Goal: Information Seeking & Learning: Learn about a topic

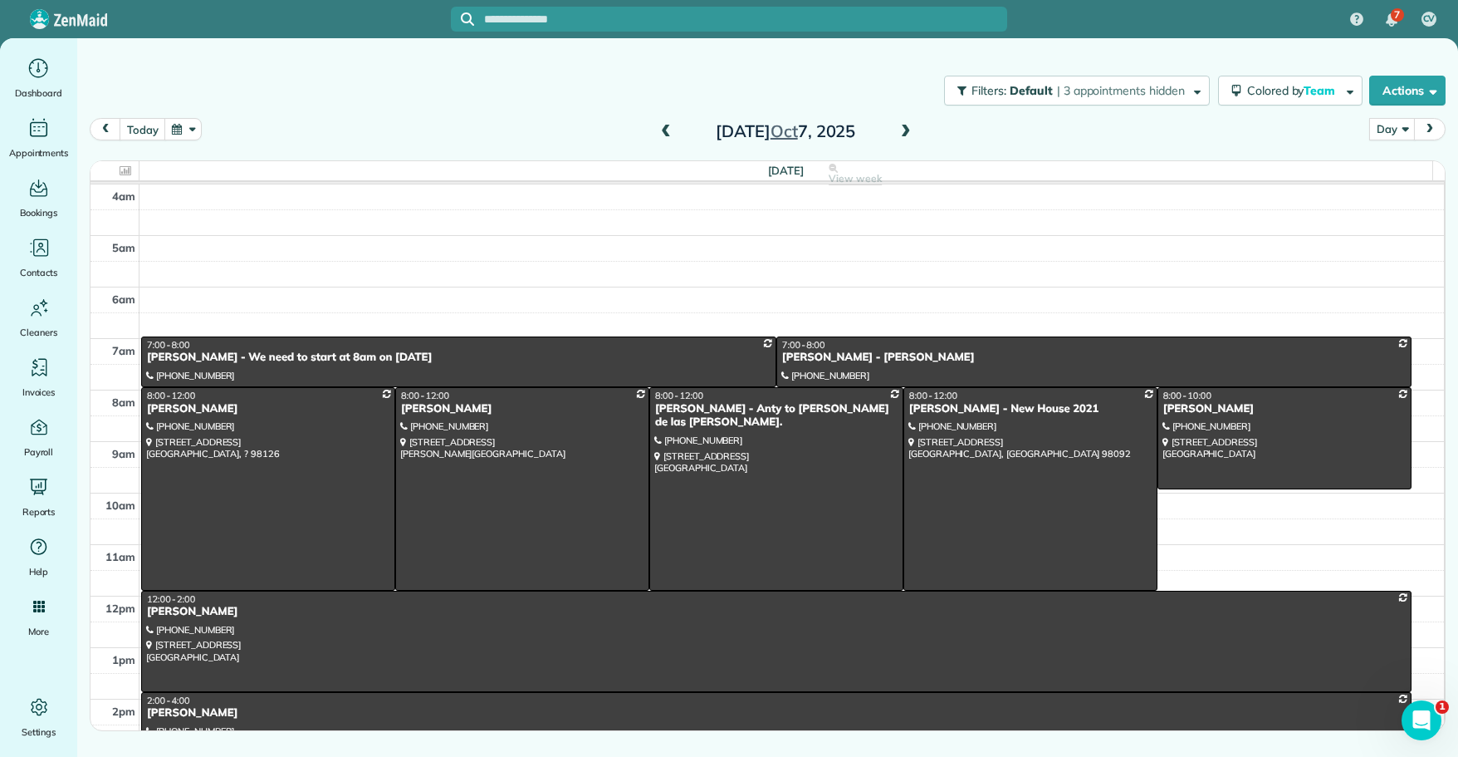
click at [905, 130] on span at bounding box center [906, 132] width 18 height 15
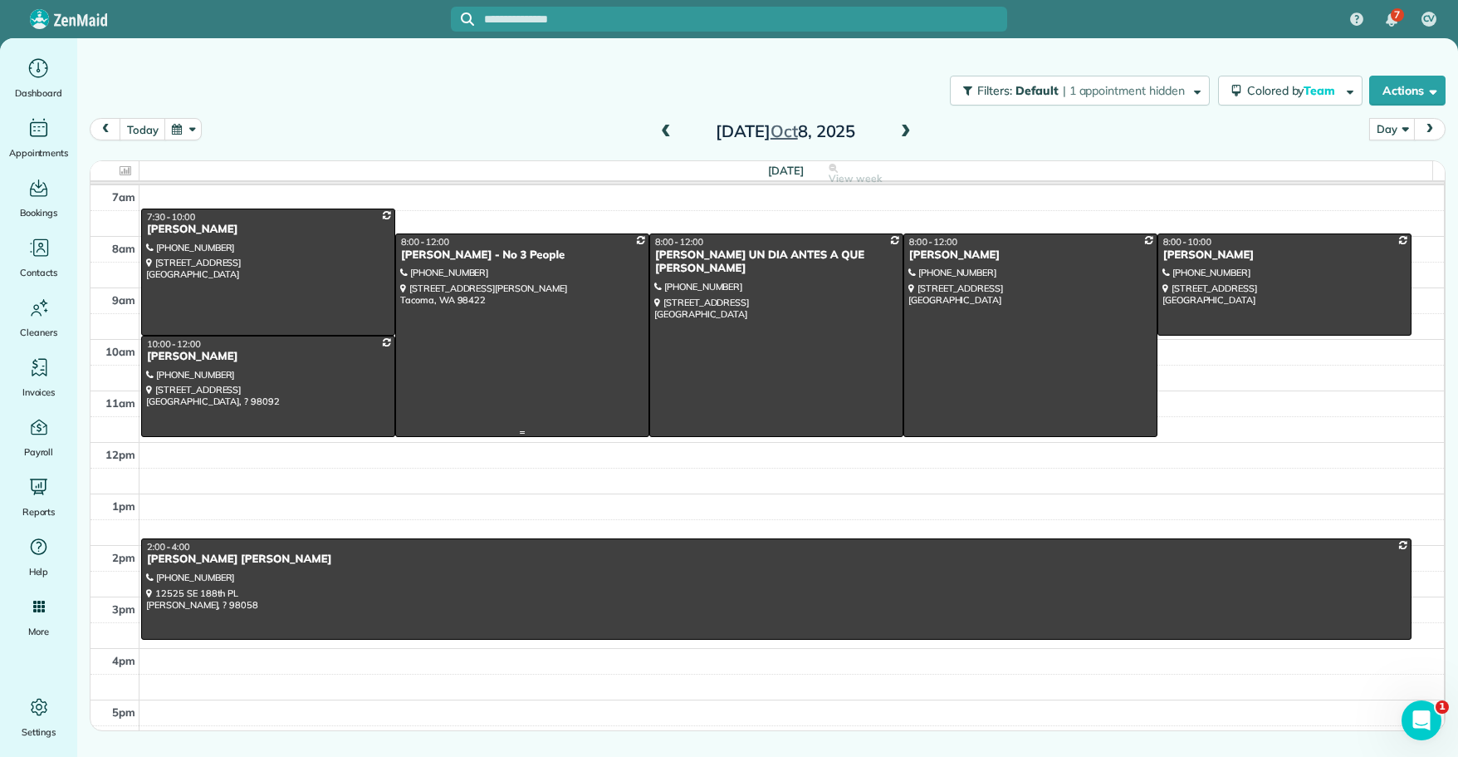
click at [472, 251] on div "[PERSON_NAME] - No 3 People" at bounding box center [522, 255] width 244 height 14
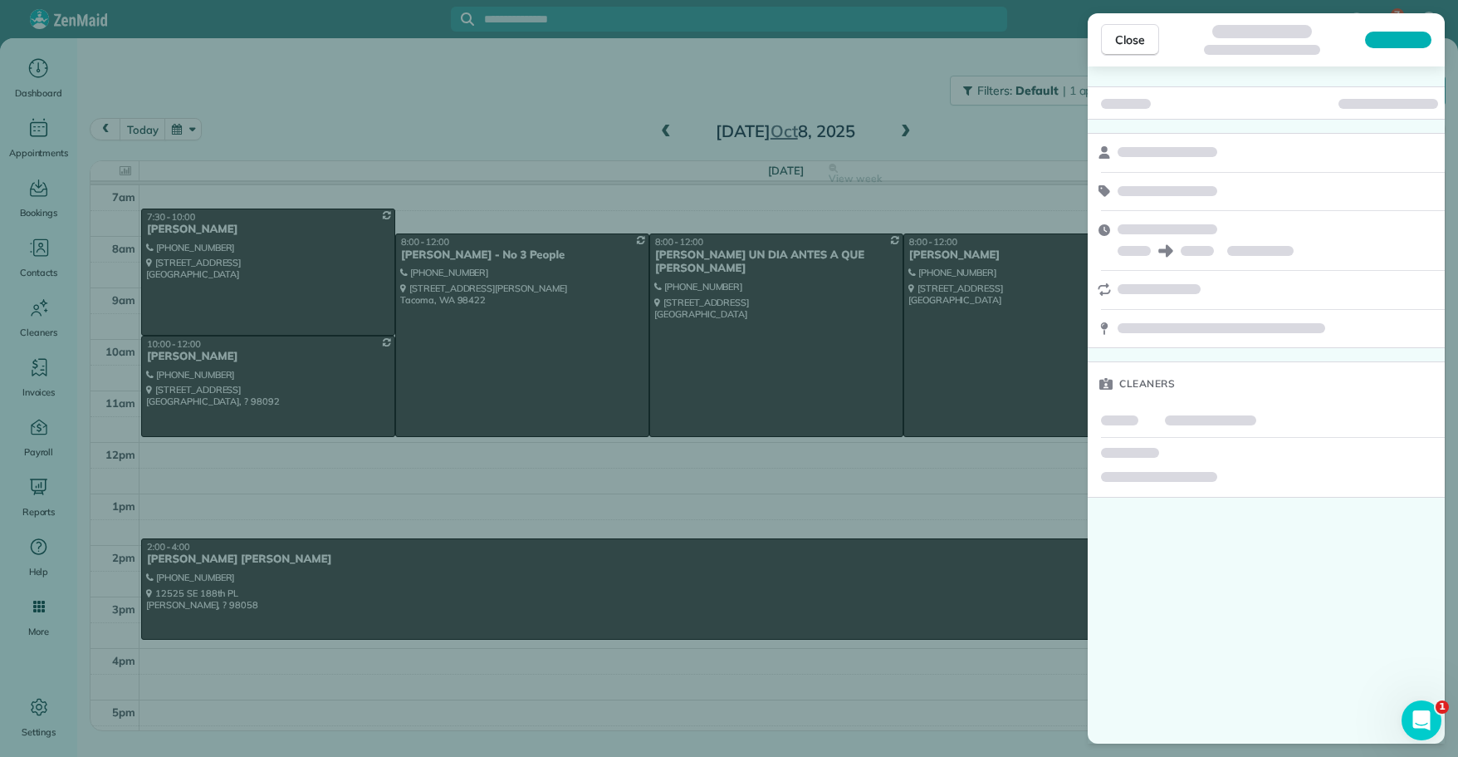
click at [472, 251] on div "Close Cleaners" at bounding box center [729, 378] width 1458 height 757
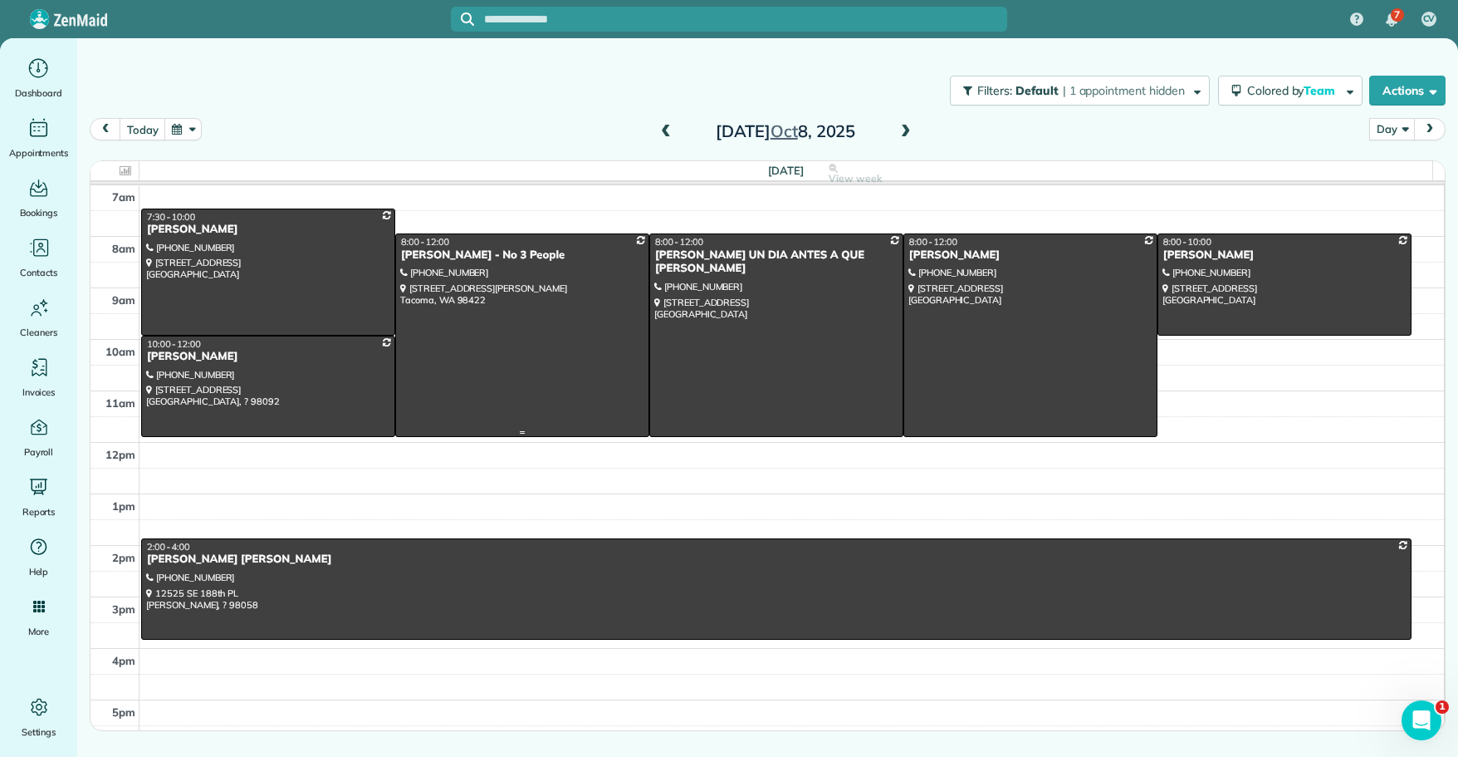
click at [472, 251] on div "[PERSON_NAME] - No 3 People" at bounding box center [522, 255] width 244 height 14
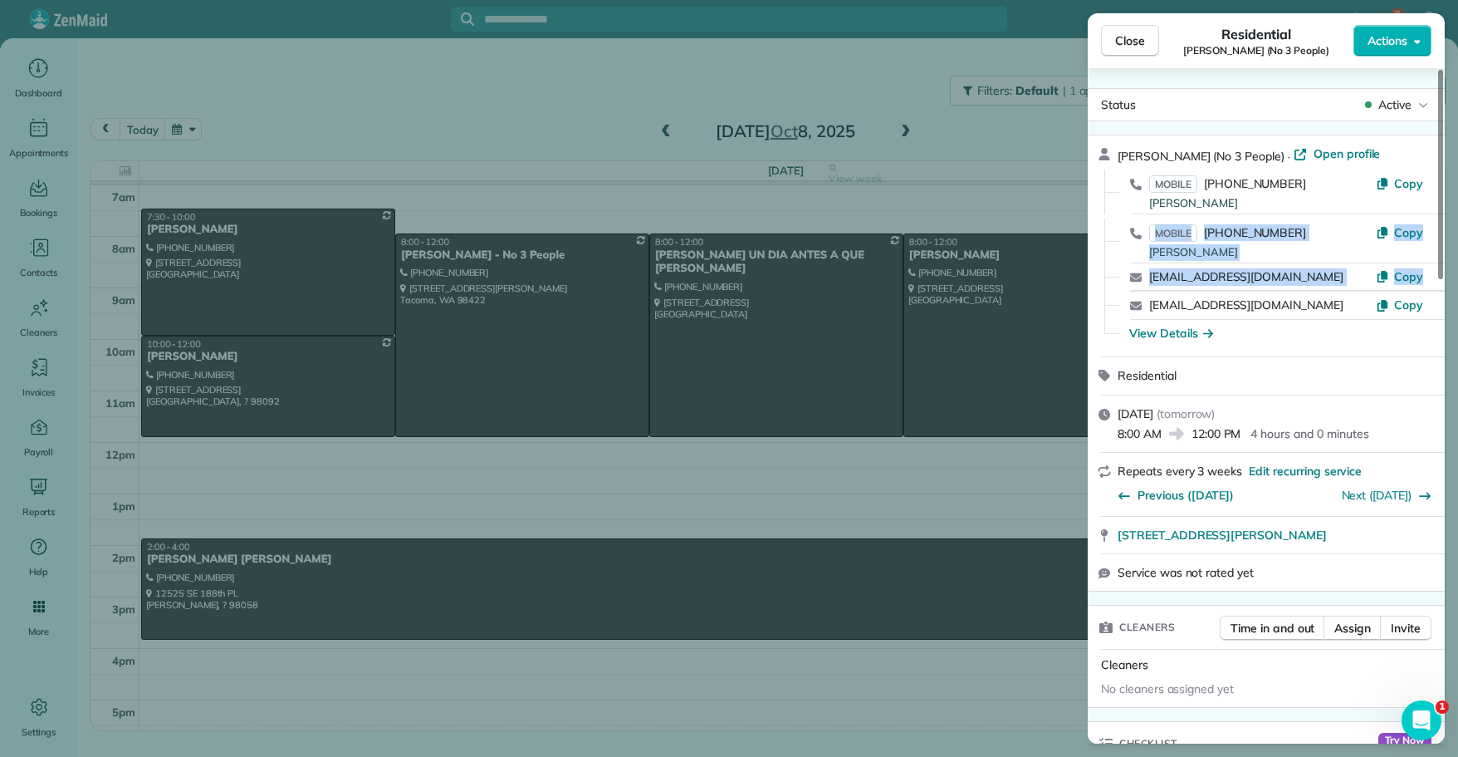
drag, startPoint x: 997, startPoint y: 242, endPoint x: 1150, endPoint y: 323, distance: 173.9
click at [1150, 323] on div "Close Residential [PERSON_NAME] (No 3 People) Actions Status Active [PERSON_NAM…" at bounding box center [729, 378] width 1458 height 757
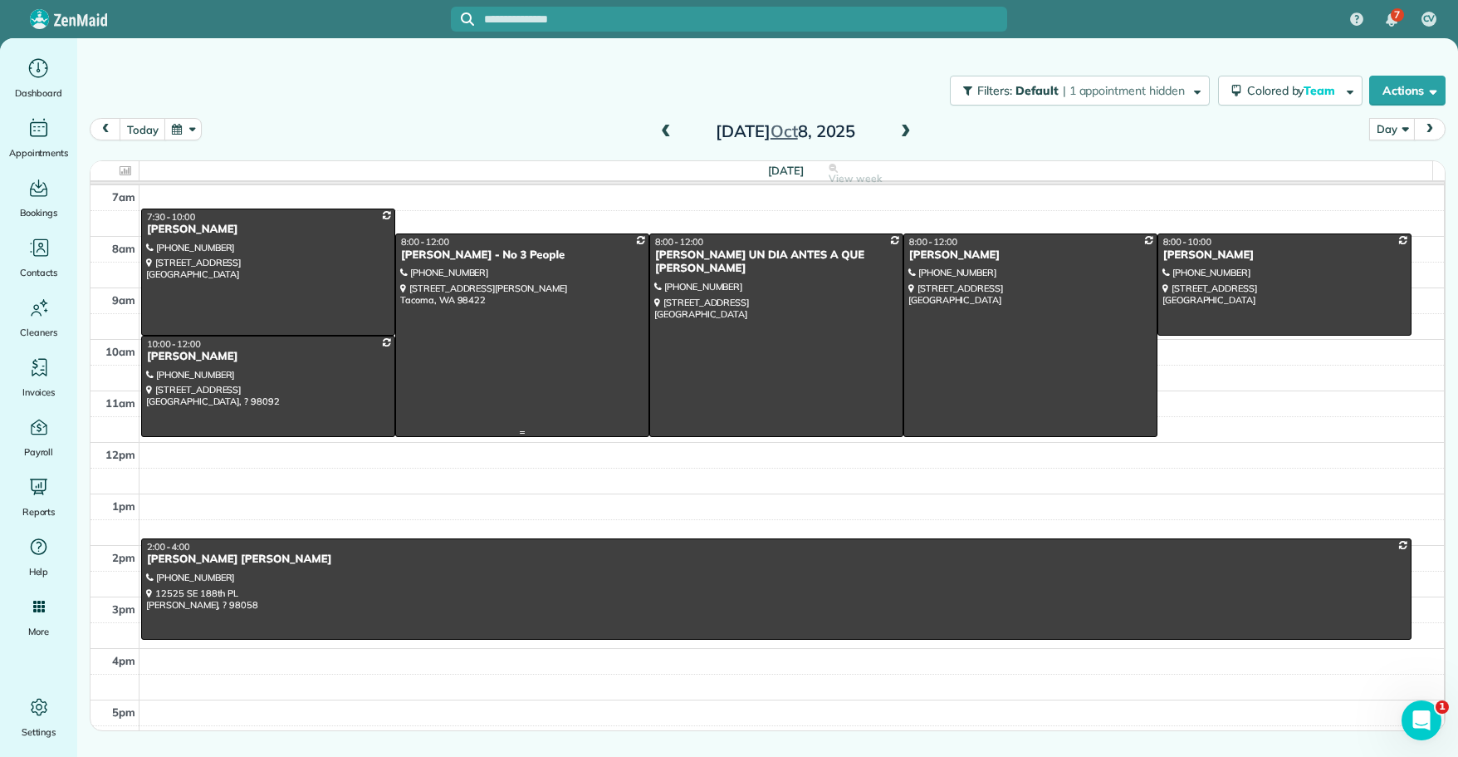
click at [470, 243] on div "8:00 - 12:00" at bounding box center [522, 242] width 244 height 12
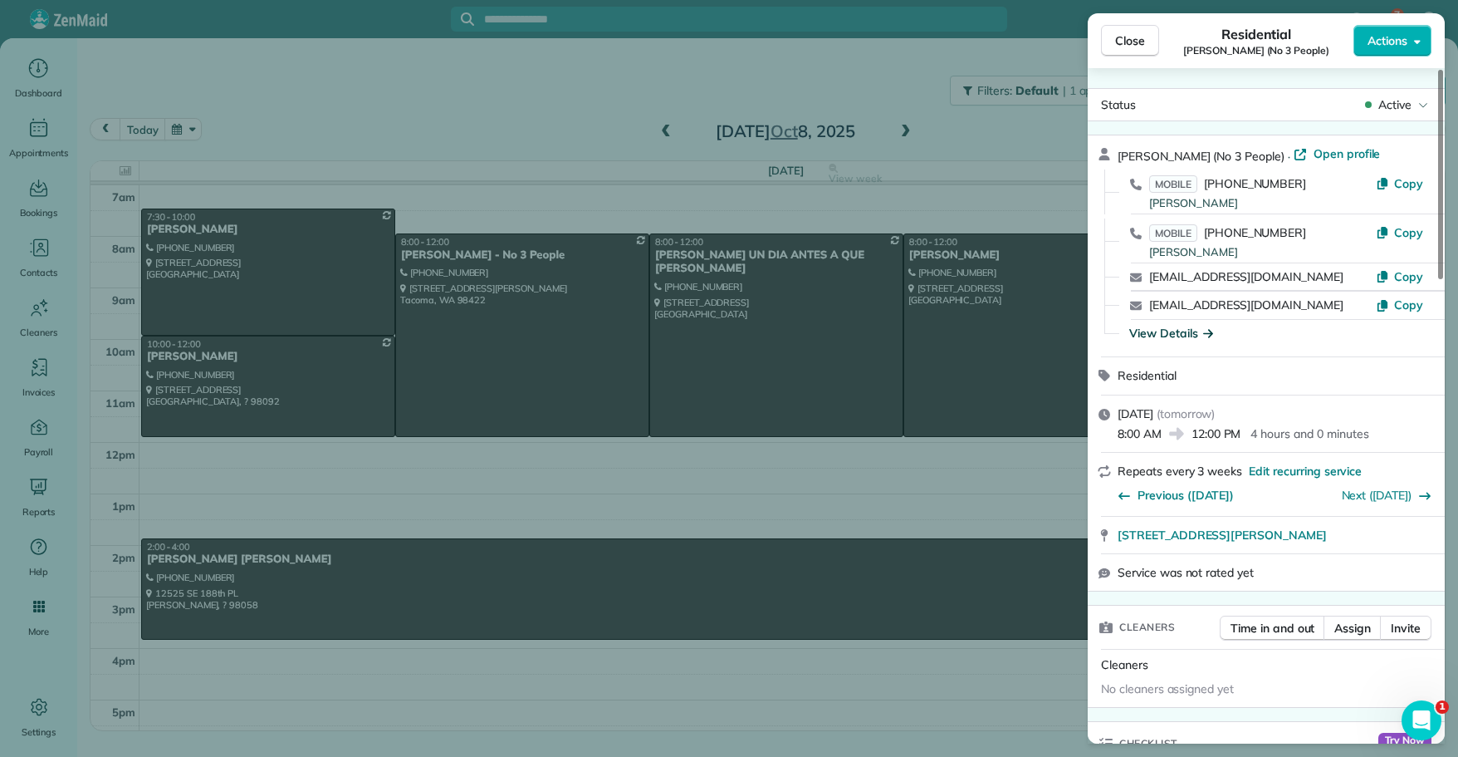
click at [1154, 334] on div "View Details" at bounding box center [1172, 333] width 84 height 17
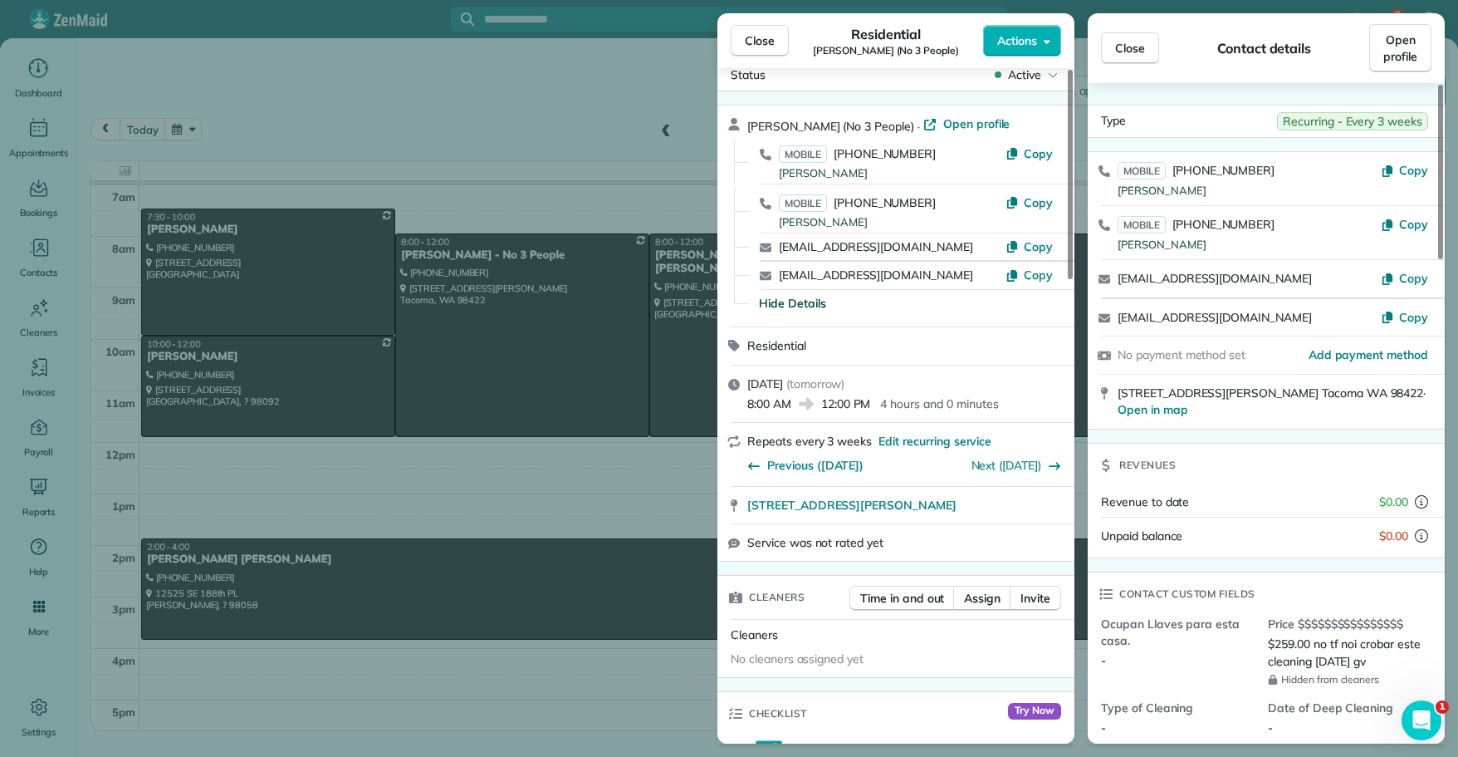
scroll to position [33, 0]
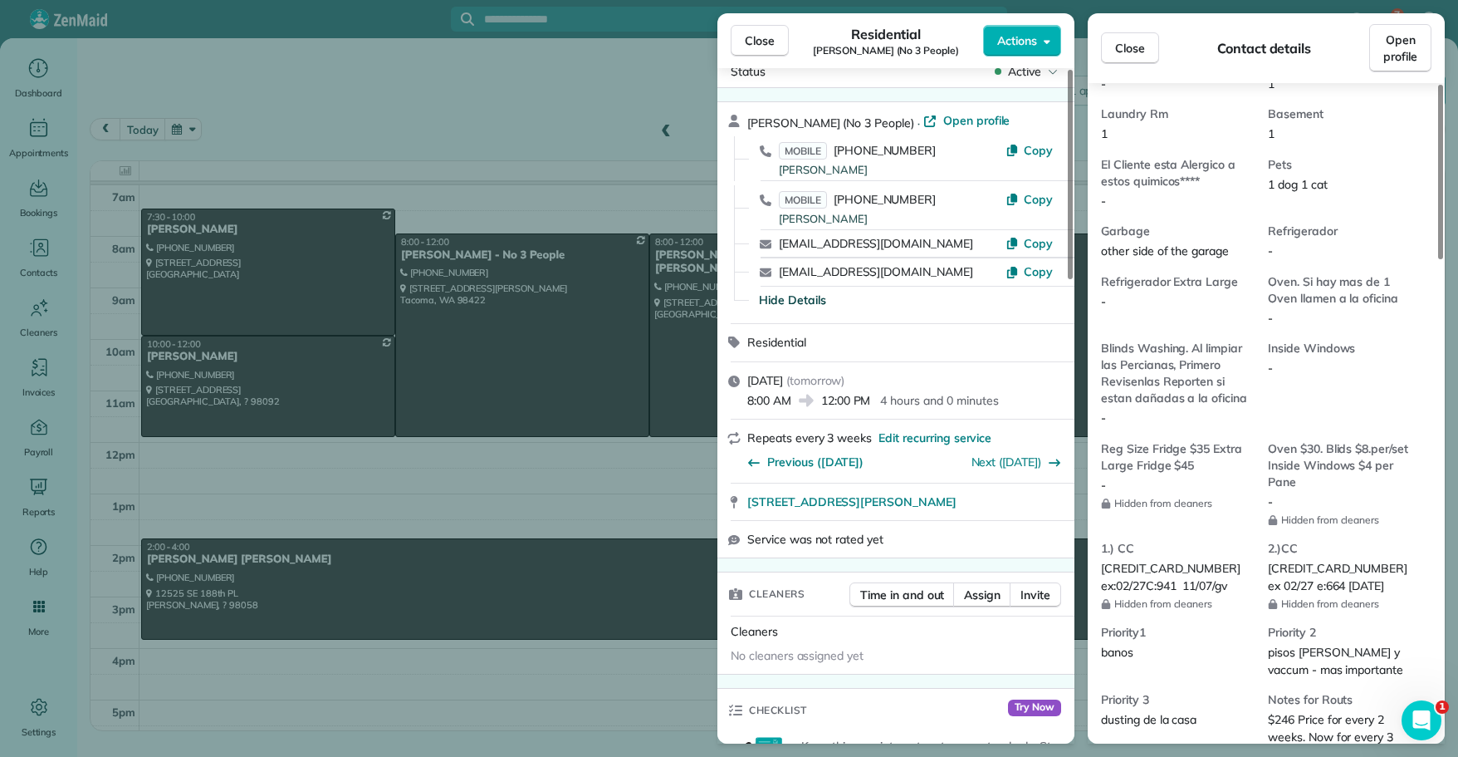
scroll to position [1163, 0]
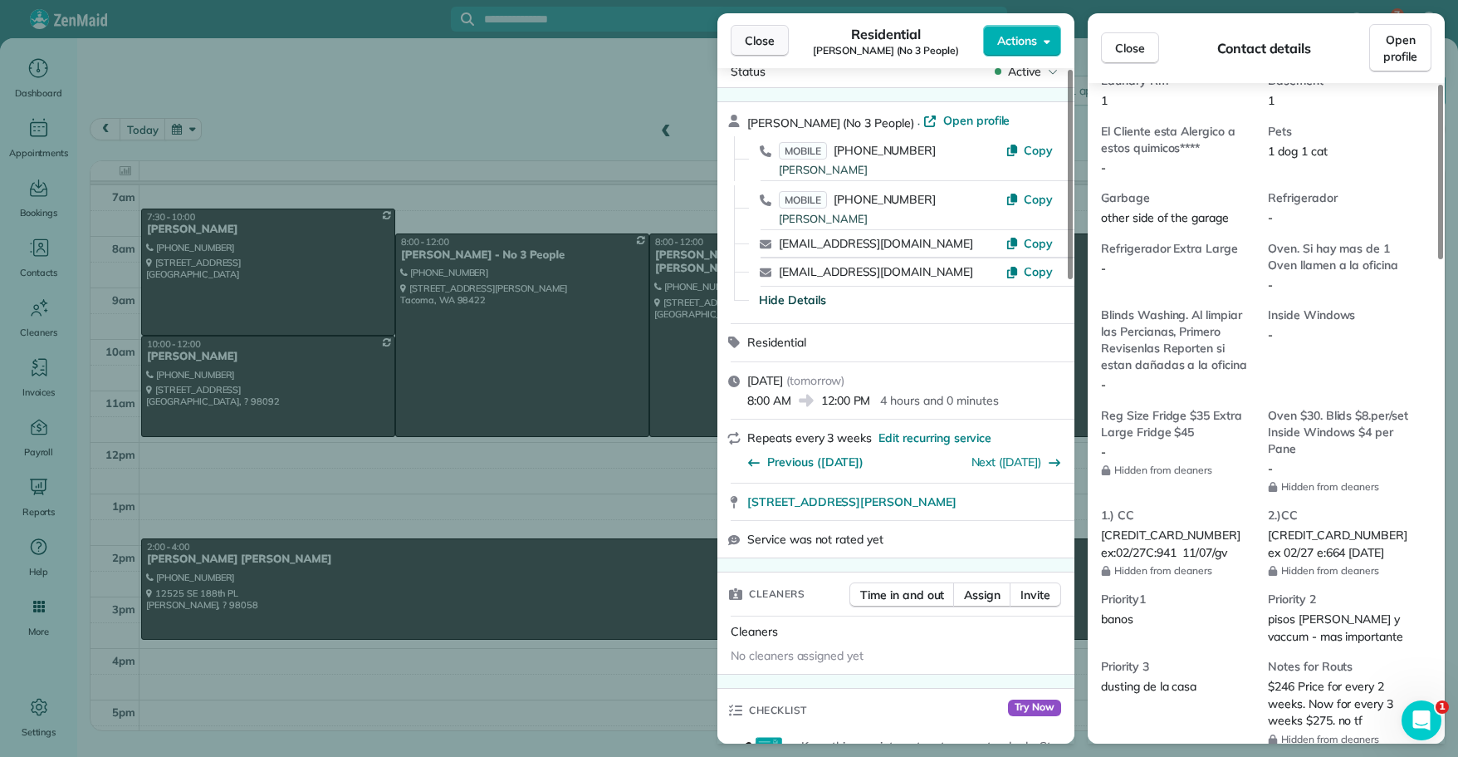
click at [767, 39] on span "Close" at bounding box center [760, 40] width 30 height 17
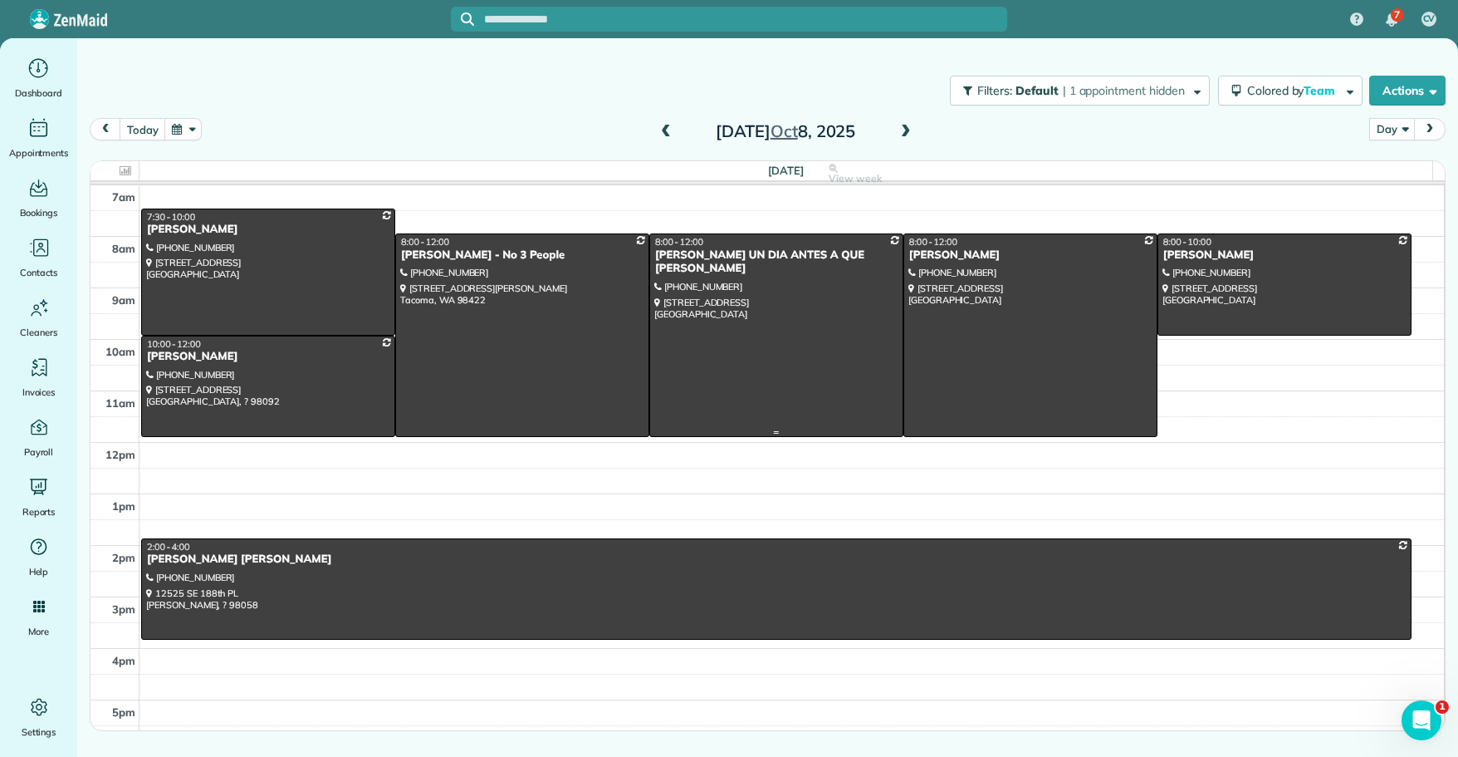
click at [682, 249] on div "[PERSON_NAME] UN DIA ANTES A QUE [PERSON_NAME]" at bounding box center [776, 262] width 244 height 28
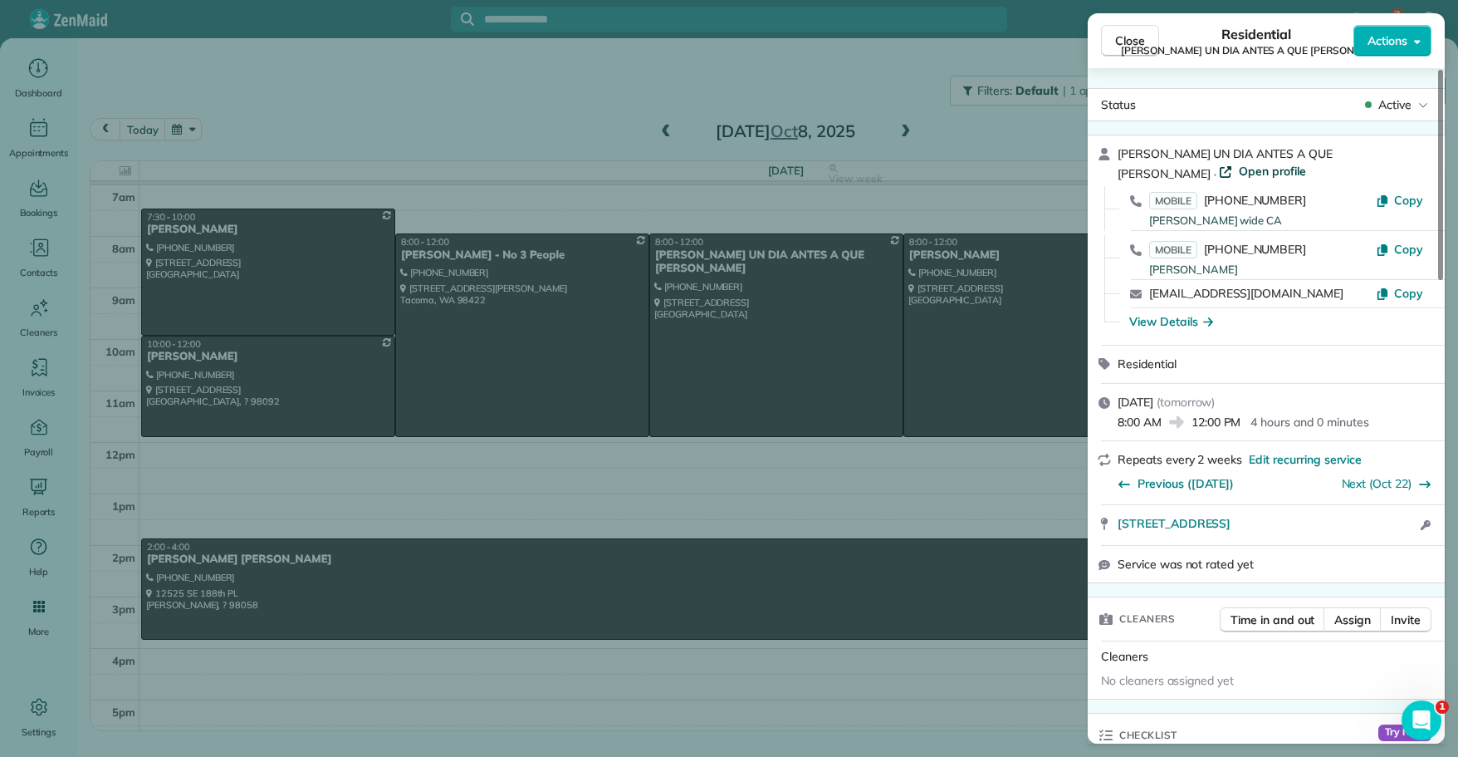
click at [1239, 174] on span "Open profile" at bounding box center [1272, 171] width 67 height 17
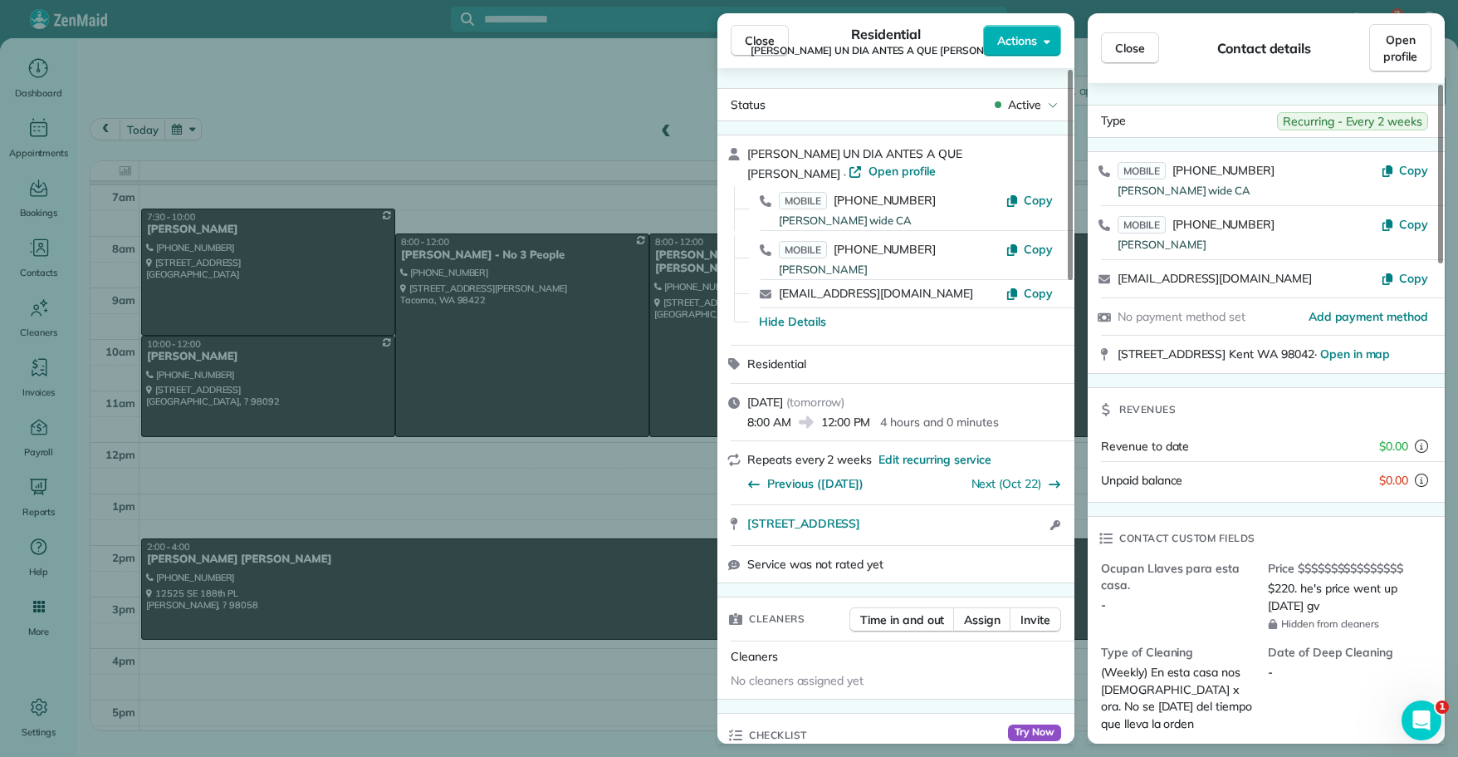
click at [1217, 586] on span "Ocupan Llaves para esta casa." at bounding box center [1178, 576] width 154 height 33
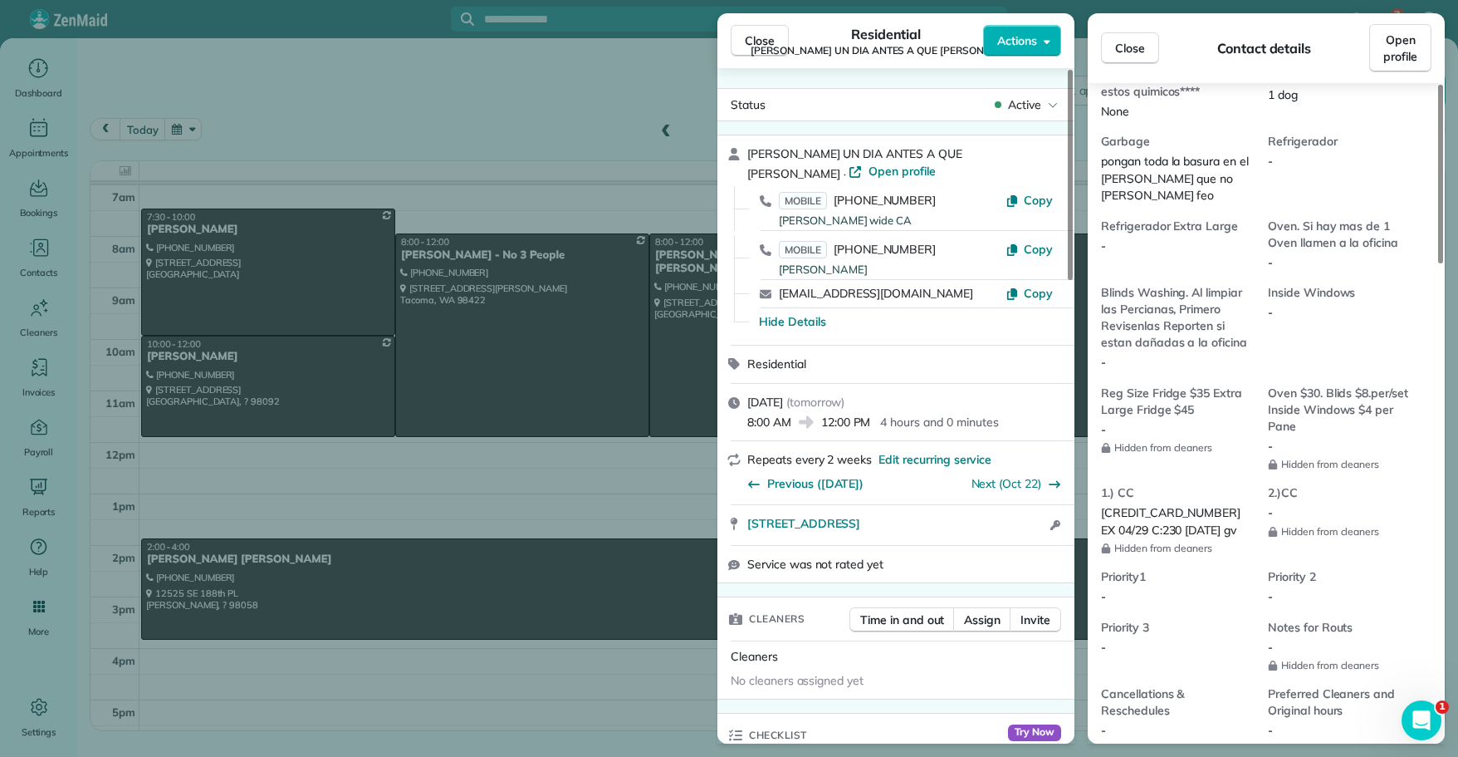
scroll to position [1229, 0]
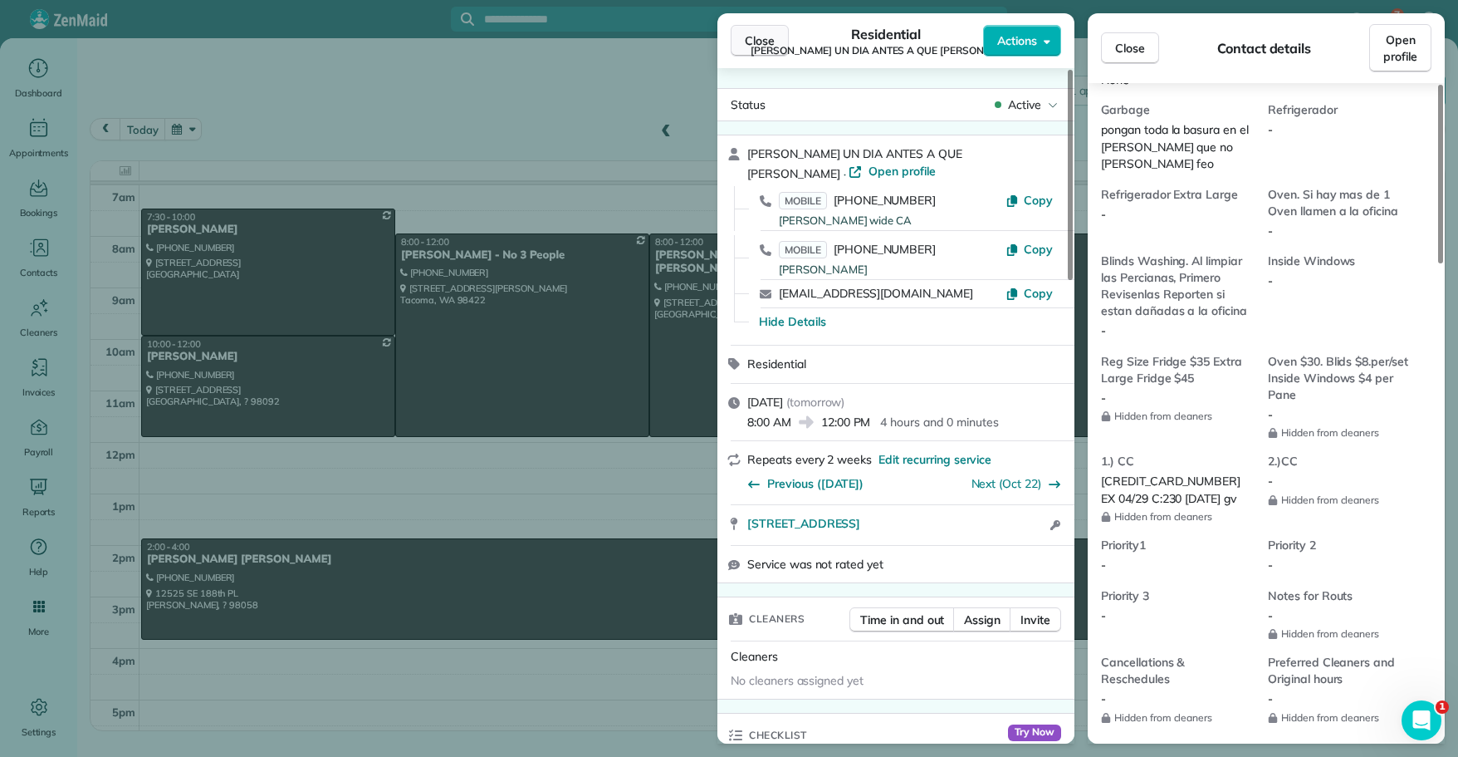
click at [757, 38] on span "Close" at bounding box center [760, 40] width 30 height 17
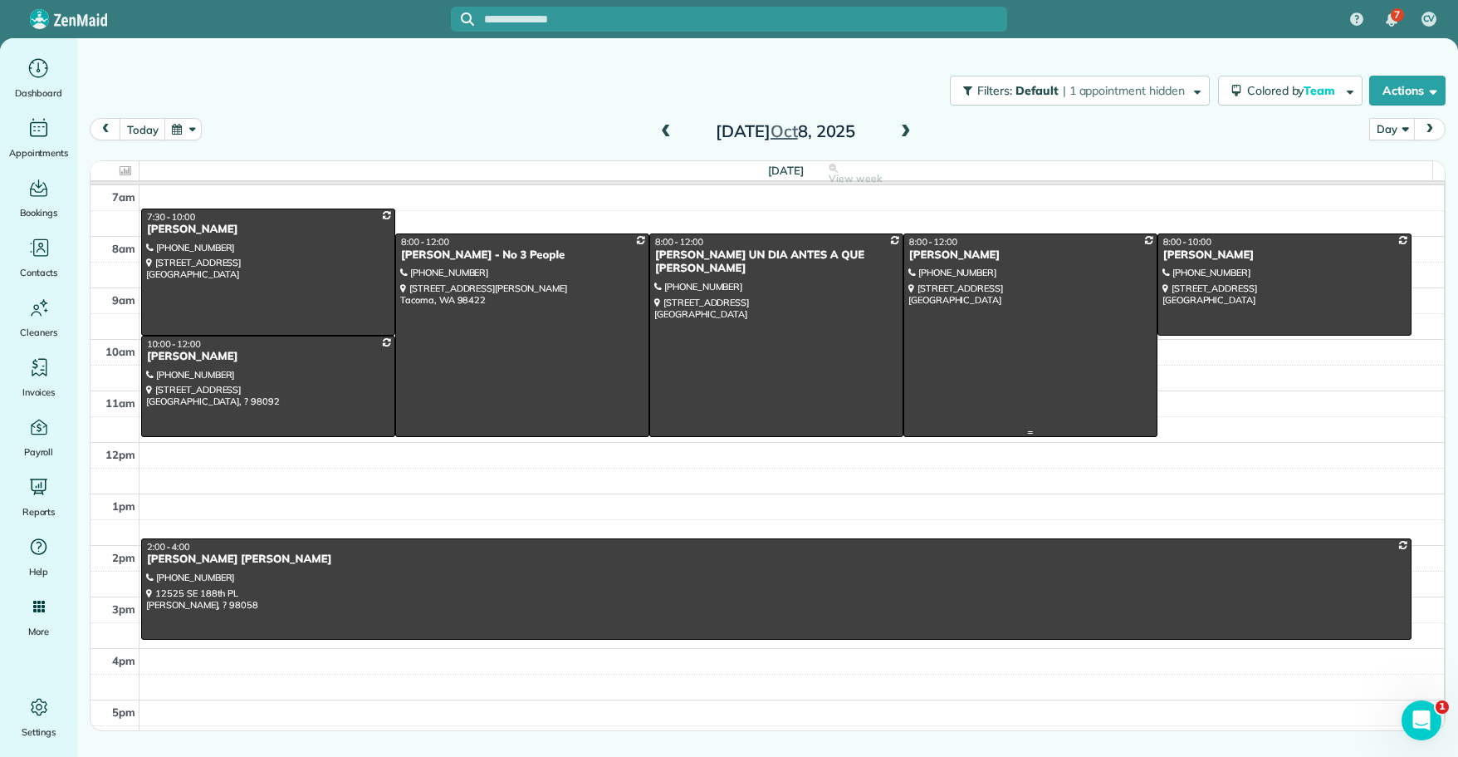
click at [975, 252] on div "[PERSON_NAME]" at bounding box center [1031, 255] width 244 height 14
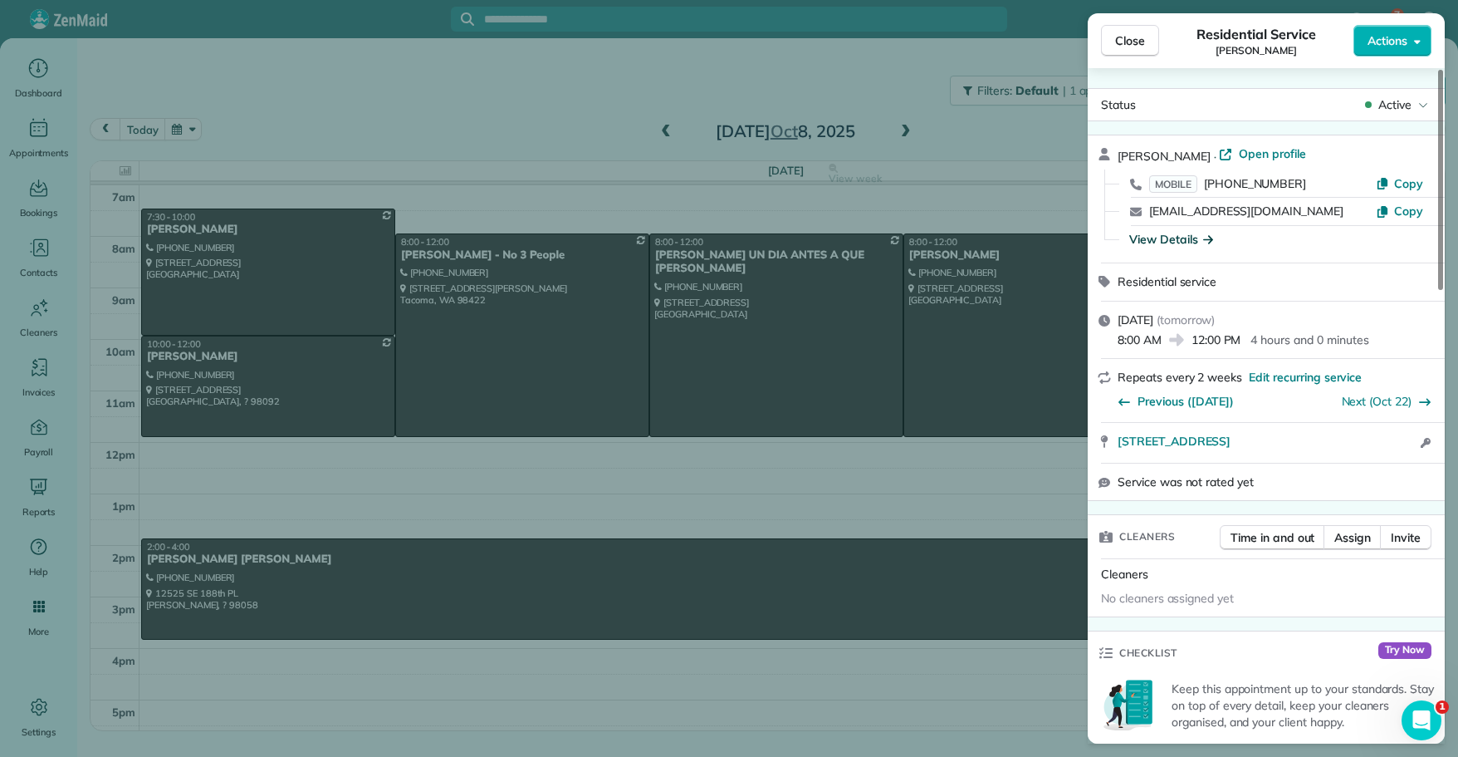
click at [1170, 238] on div "View Details" at bounding box center [1172, 239] width 84 height 17
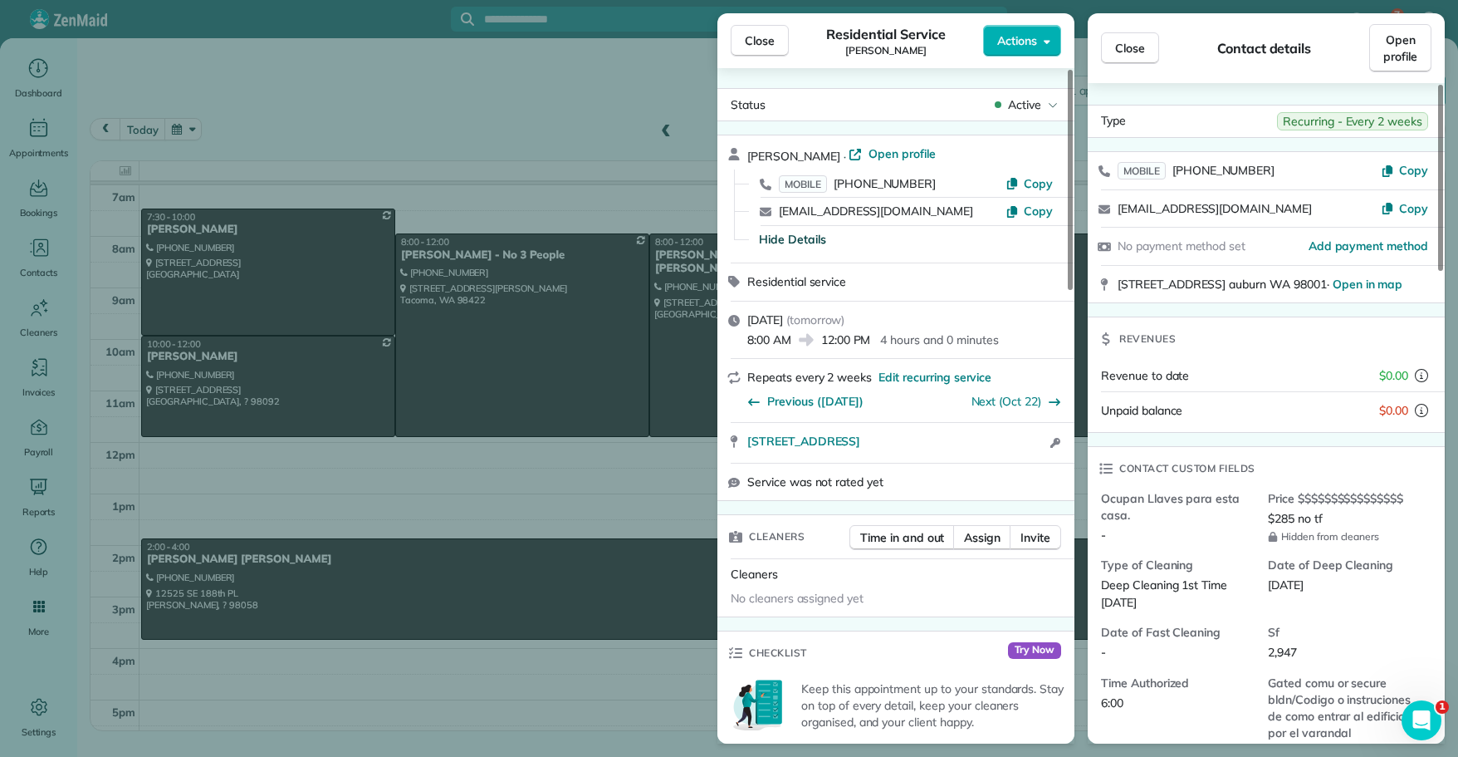
click at [1192, 283] on span "[STREET_ADDRESS] · Open in map" at bounding box center [1260, 284] width 285 height 15
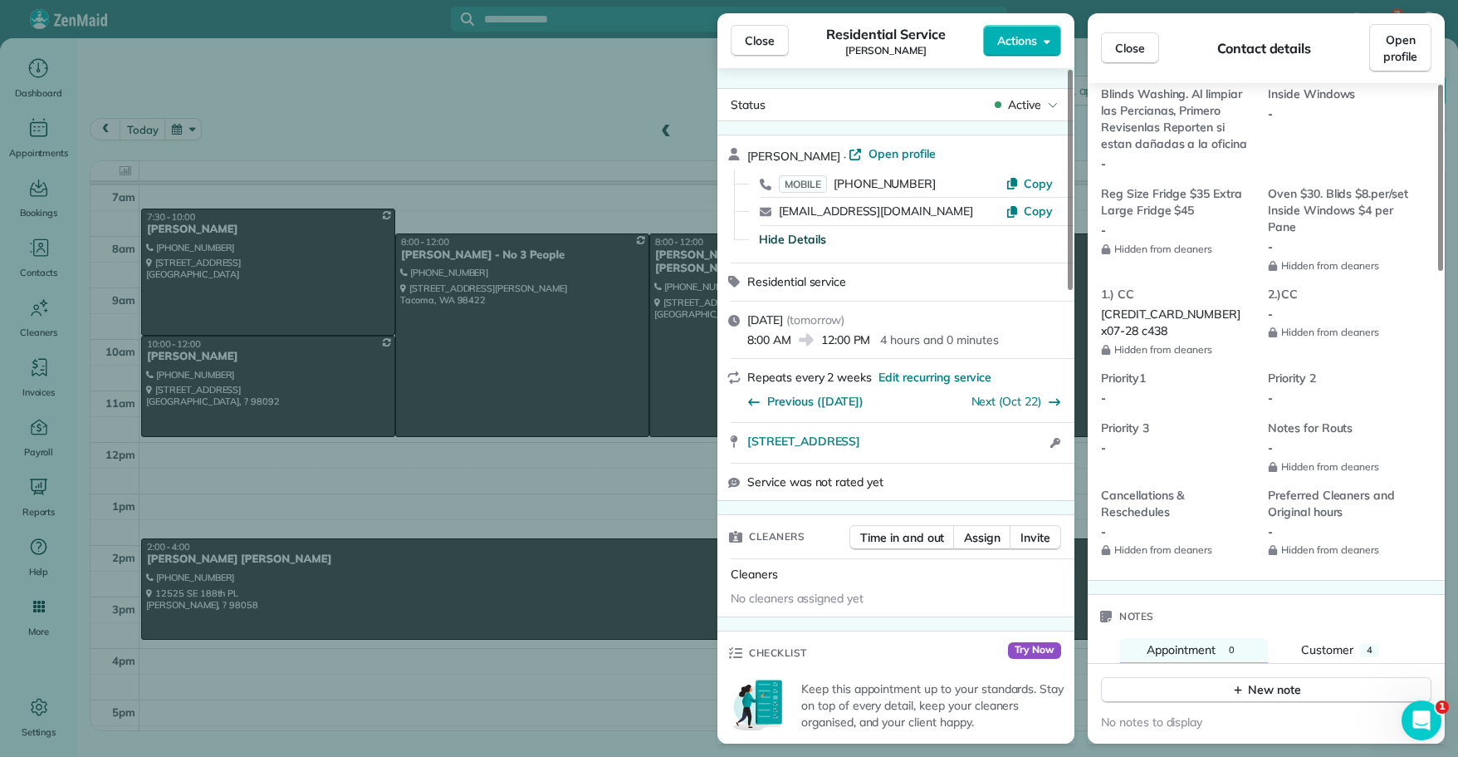
scroll to position [1296, 0]
click at [772, 43] on span "Close" at bounding box center [760, 40] width 30 height 17
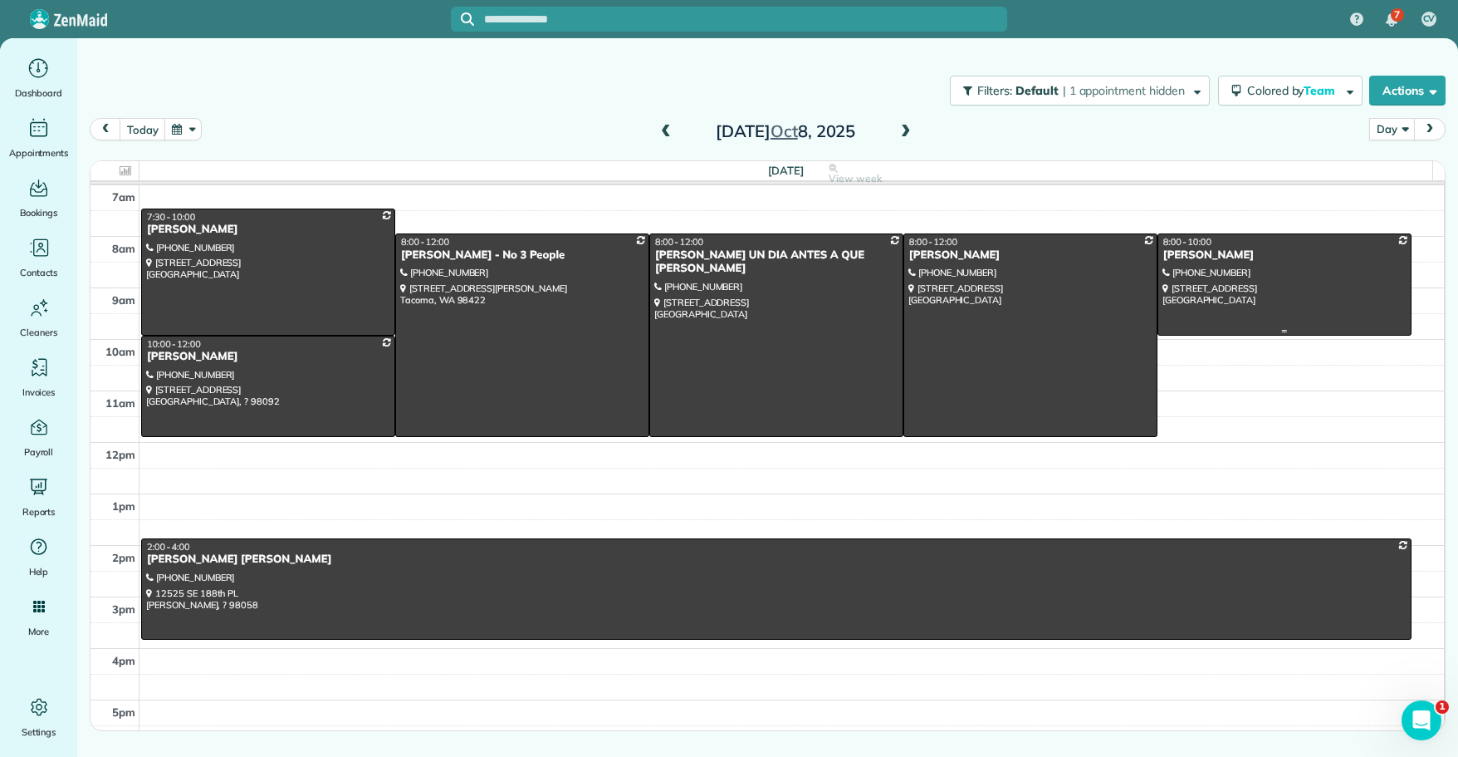
click at [1209, 261] on div at bounding box center [1285, 284] width 252 height 100
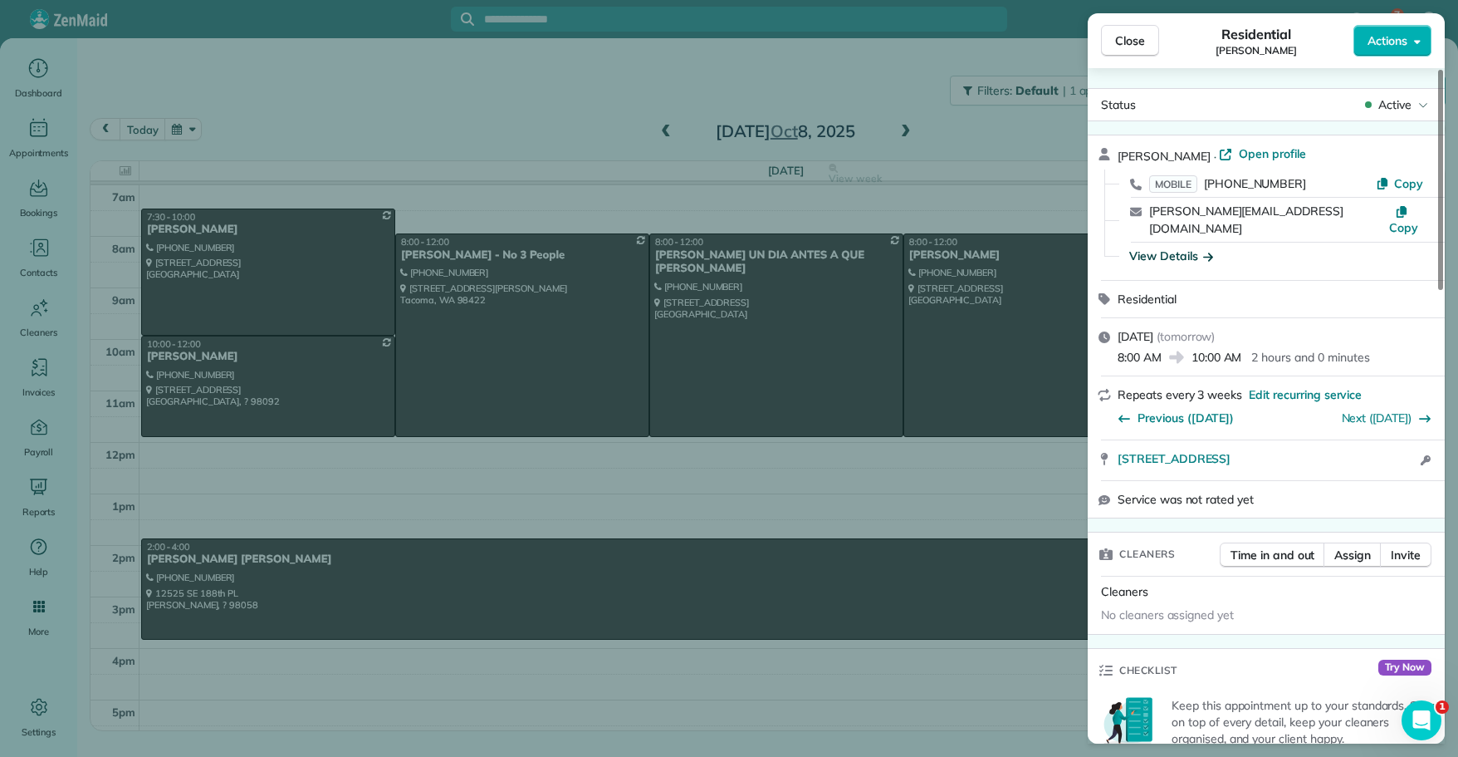
click at [1153, 248] on div "View Details" at bounding box center [1172, 256] width 84 height 17
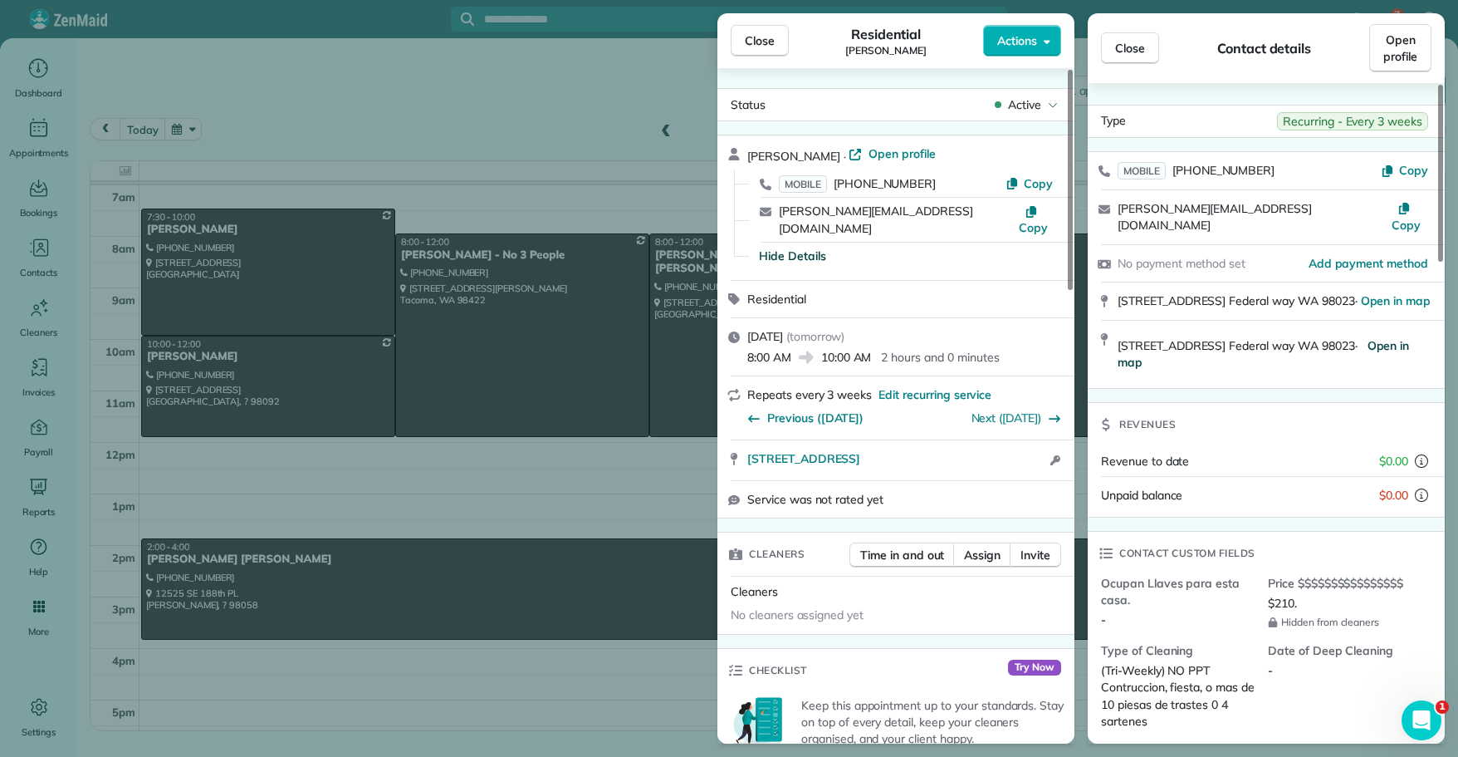
click at [1357, 338] on span "Open in map" at bounding box center [1264, 354] width 292 height 32
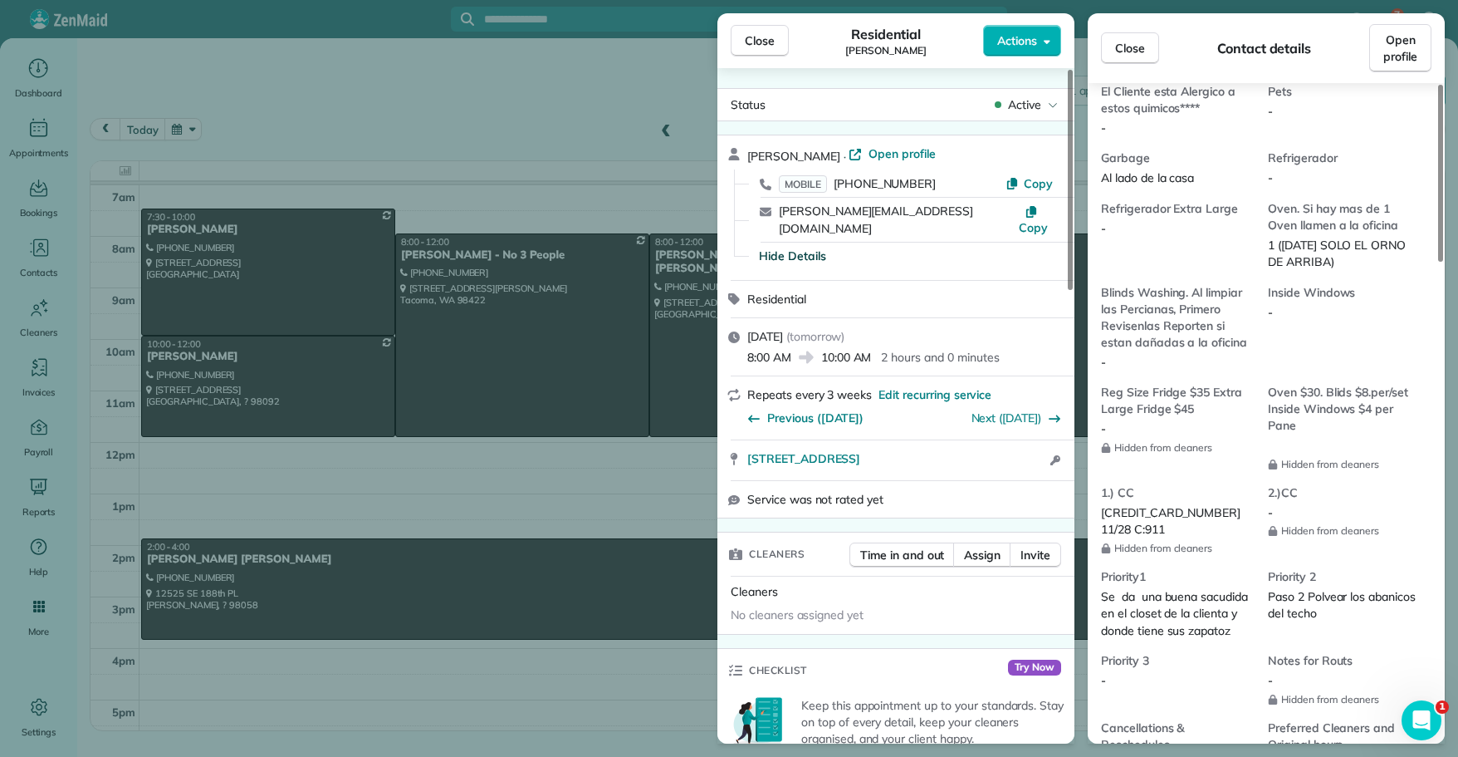
scroll to position [1229, 0]
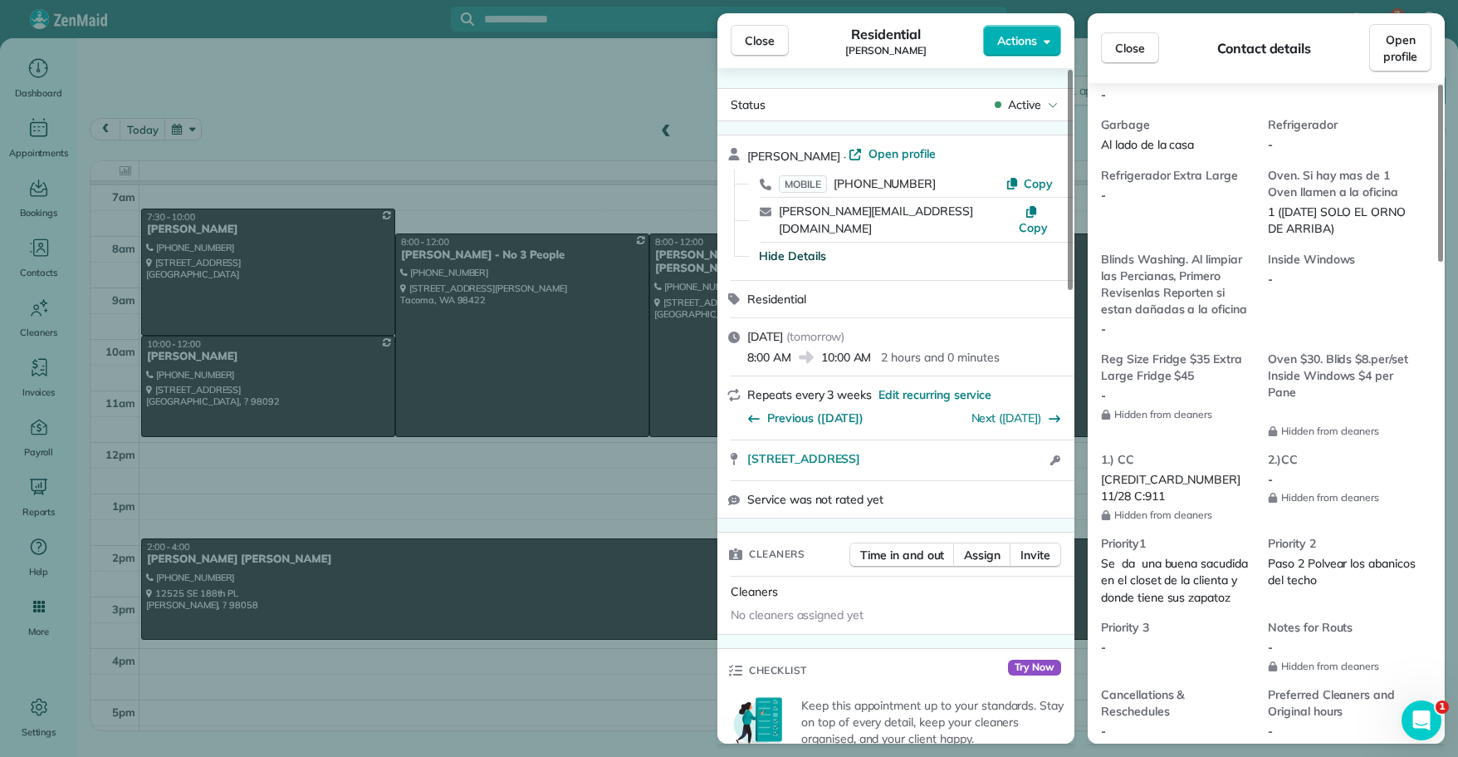
click at [1257, 370] on div "Reg Size Fridge $35 Extra Large Fridge $45 - Hidden from cleaners" at bounding box center [1184, 393] width 167 height 87
click at [767, 47] on span "Close" at bounding box center [760, 40] width 30 height 17
